Goal: Task Accomplishment & Management: Use online tool/utility

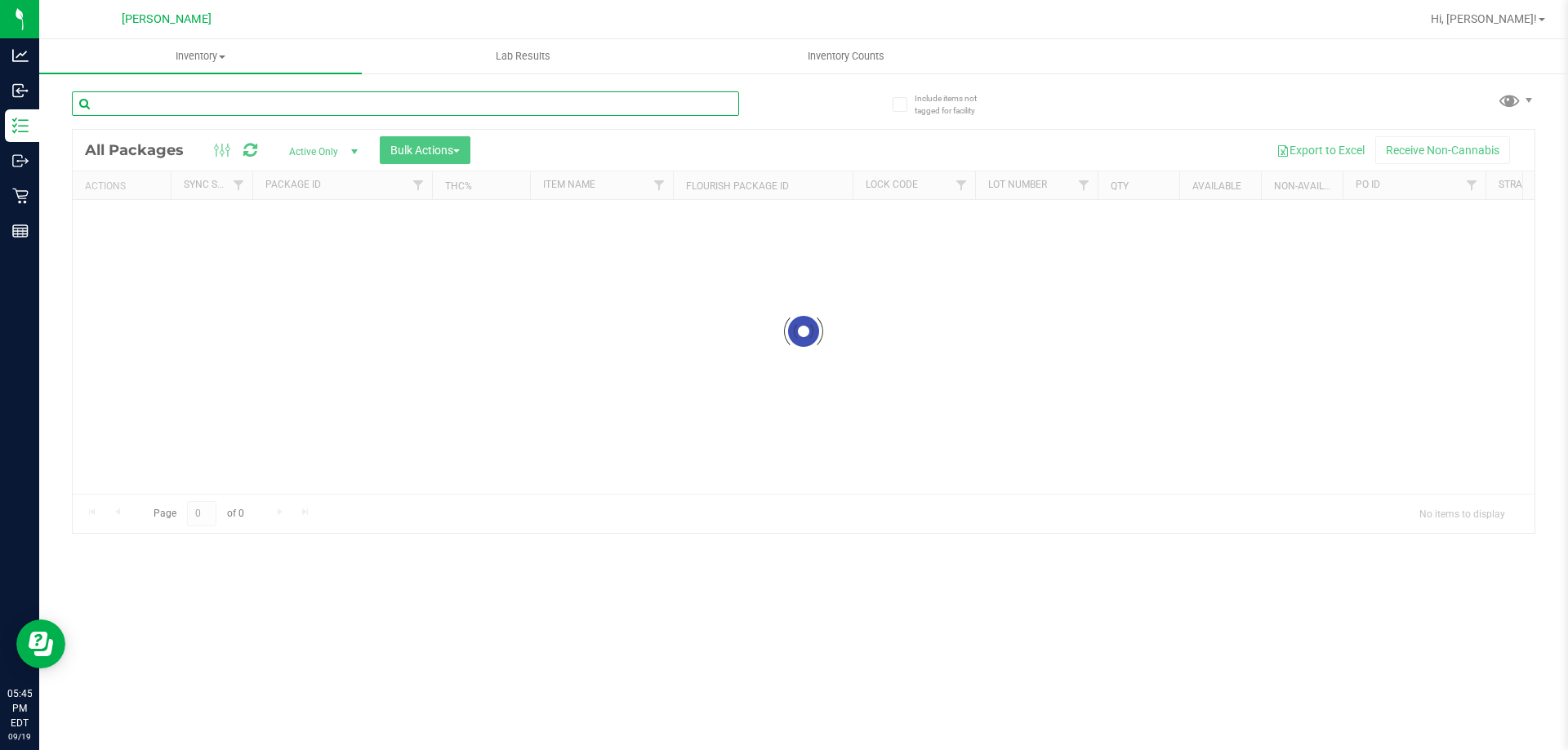
click at [234, 109] on input "text" at bounding box center [406, 103] width 668 height 24
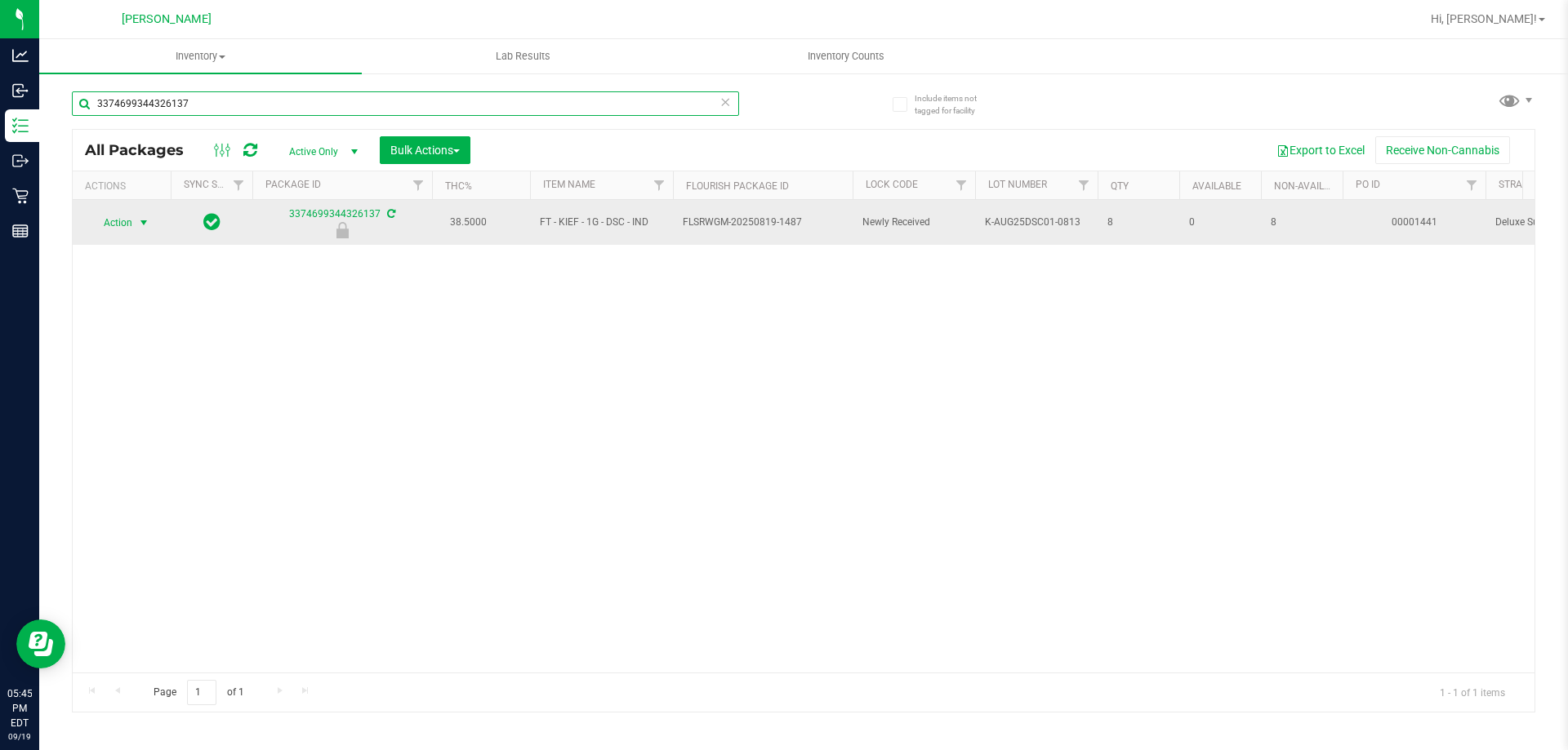
type input "3374699344326137"
click at [139, 222] on span "select" at bounding box center [143, 223] width 13 height 13
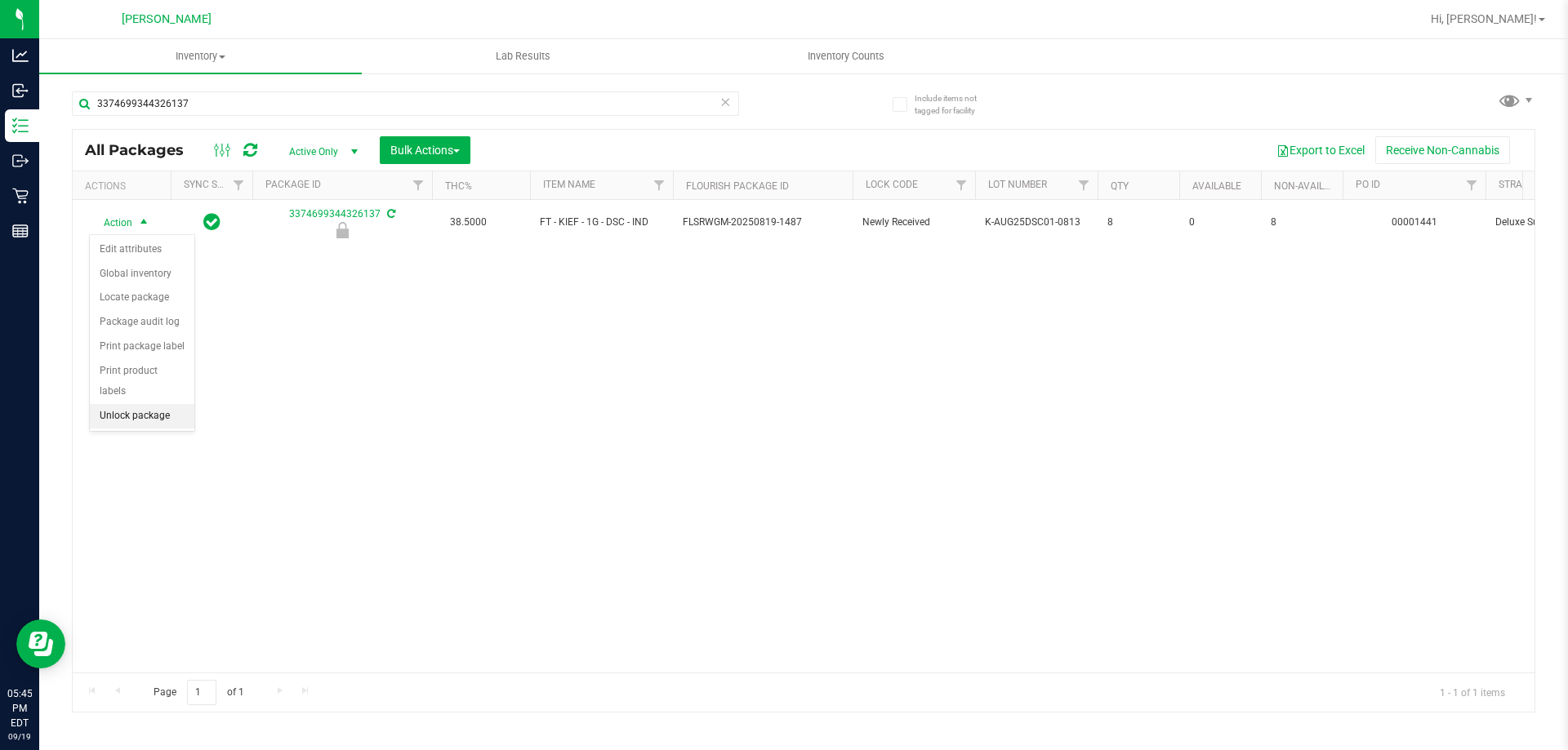
click at [155, 404] on li "Unlock package" at bounding box center [142, 415] width 104 height 24
